Goal: Task Accomplishment & Management: Manage account settings

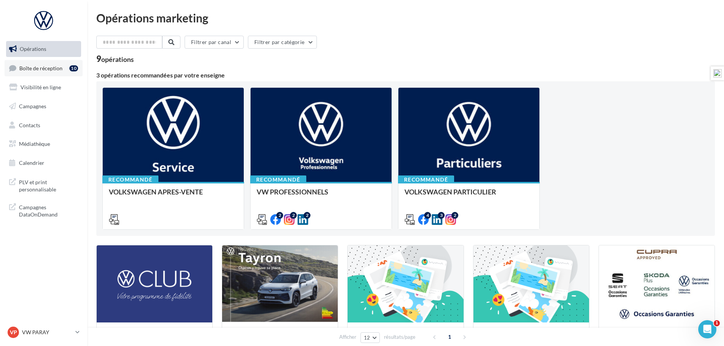
click at [49, 67] on span "Boîte de réception" at bounding box center [40, 67] width 43 height 6
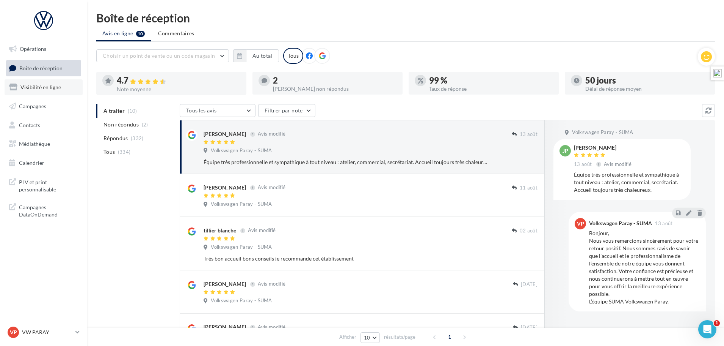
click at [50, 83] on link "Visibilité en ligne" at bounding box center [44, 87] width 78 height 16
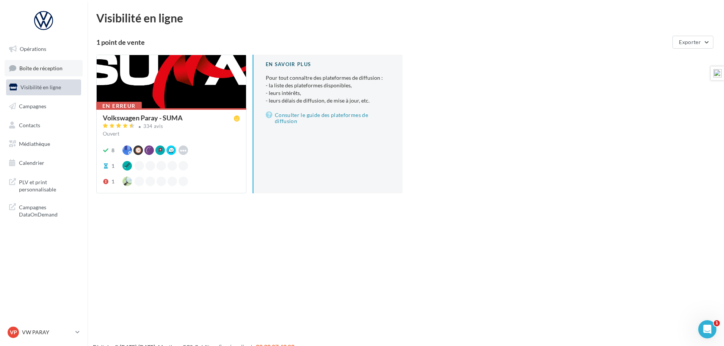
click at [57, 69] on span "Boîte de réception" at bounding box center [40, 67] width 43 height 6
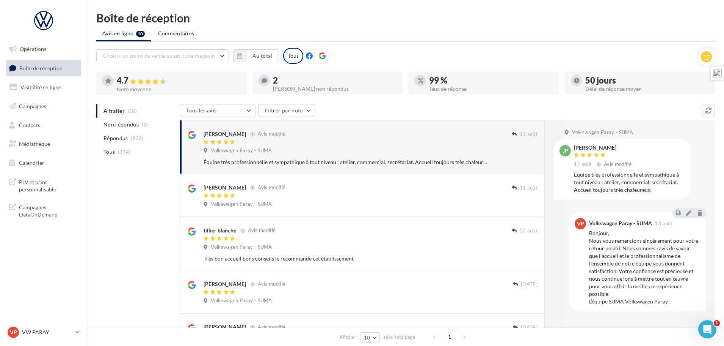
click at [322, 57] on icon at bounding box center [322, 55] width 7 height 7
click at [258, 55] on button "Au total" at bounding box center [262, 55] width 33 height 13
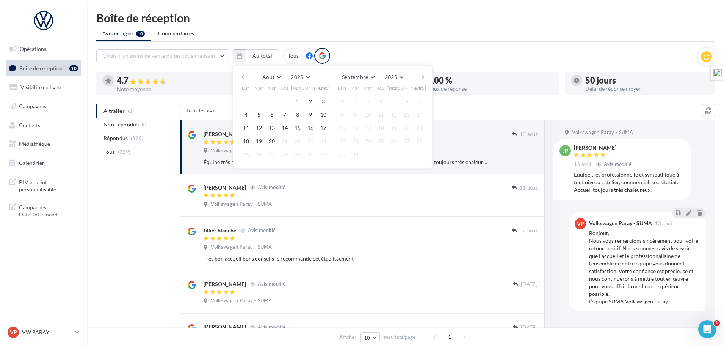
click at [246, 78] on button "button" at bounding box center [243, 77] width 6 height 11
click at [257, 99] on button "1" at bounding box center [258, 101] width 11 height 11
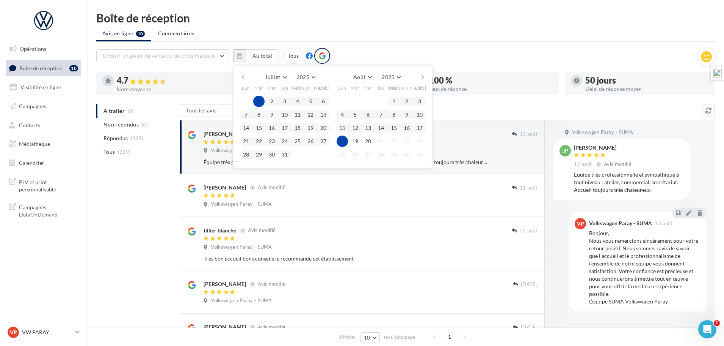
click at [344, 141] on button "18" at bounding box center [342, 140] width 11 height 11
